Goal: Browse casually

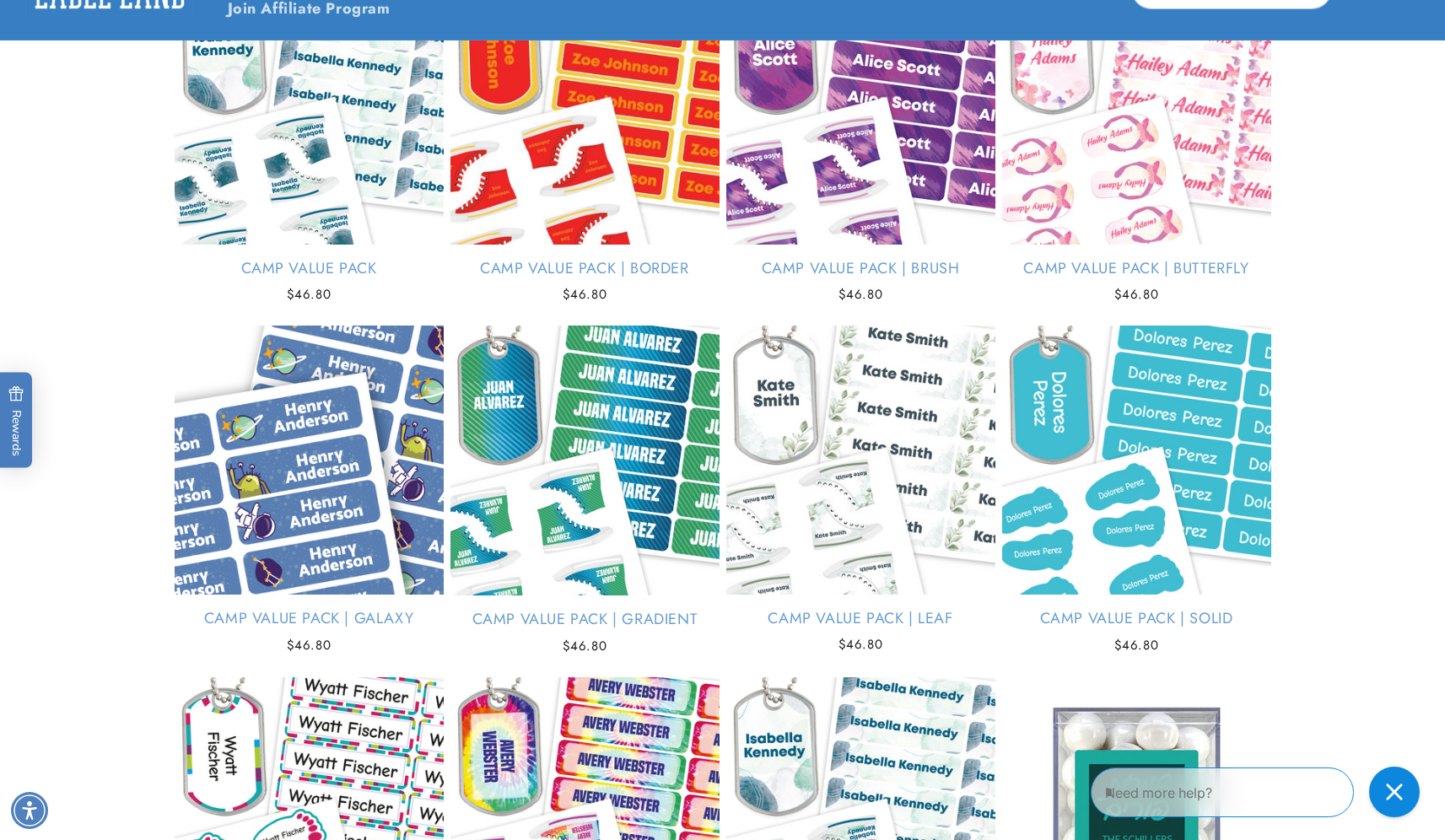
scroll to position [3423, 0]
